Goal: Check status

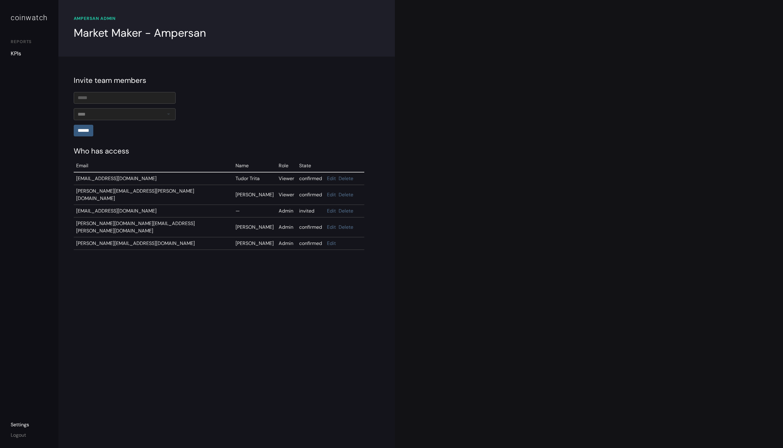
drag, startPoint x: 0, startPoint y: 0, endPoint x: 13, endPoint y: 52, distance: 53.2
click at [13, 52] on link "KPIs" at bounding box center [29, 54] width 37 height 8
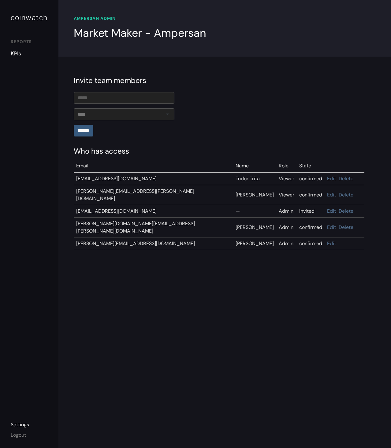
click at [17, 52] on link "KPIs" at bounding box center [29, 54] width 37 height 8
